Goal: Task Accomplishment & Management: Manage account settings

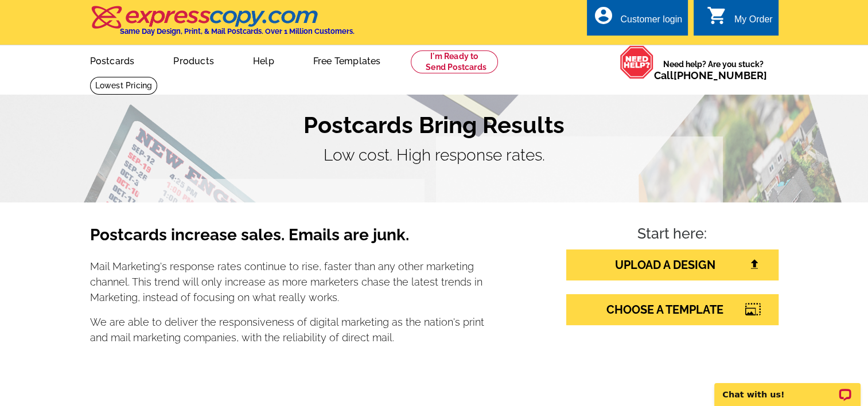
click at [630, 15] on div "Customer login" at bounding box center [651, 22] width 62 height 16
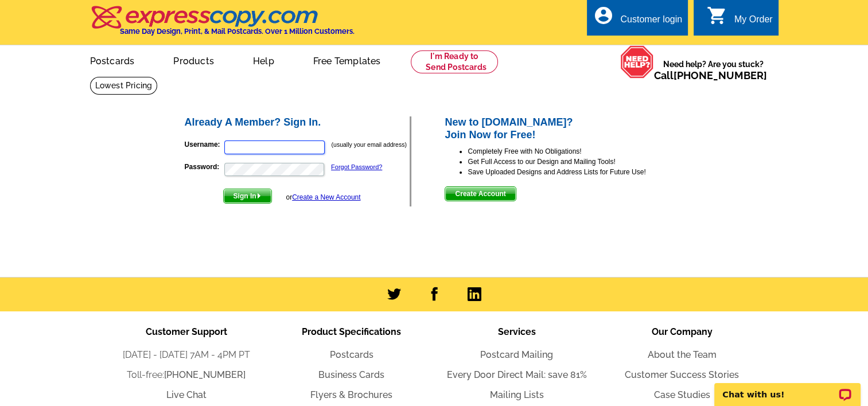
type input "[EMAIL_ADDRESS][DOMAIN_NAME]"
click at [246, 196] on span "Sign In" at bounding box center [248, 196] width 48 height 14
